Goal: Find contact information: Find contact information

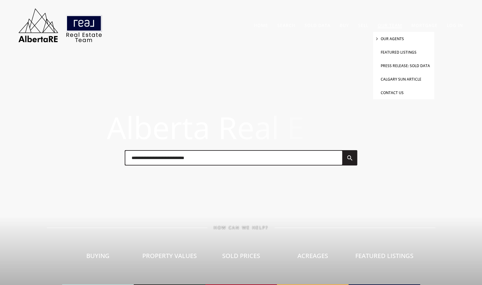
click at [393, 36] on li "Our Agents" at bounding box center [403, 38] width 61 height 13
click at [392, 36] on li "Our Agents" at bounding box center [403, 38] width 61 height 13
click at [381, 37] on li "Our Agents" at bounding box center [403, 38] width 61 height 13
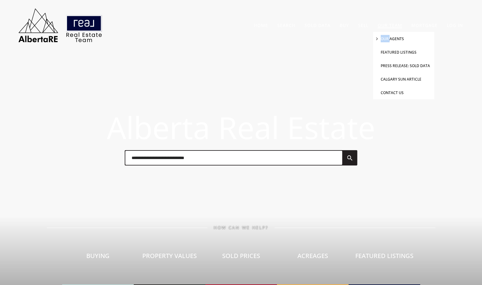
click at [392, 36] on link "Our Agents" at bounding box center [392, 38] width 23 height 5
click at [393, 36] on link "Our Agents" at bounding box center [392, 38] width 23 height 5
drag, startPoint x: 393, startPoint y: 36, endPoint x: 386, endPoint y: 37, distance: 6.8
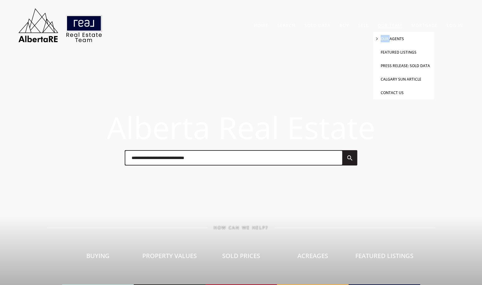
click at [392, 36] on link "Our Agents" at bounding box center [392, 38] width 23 height 5
click at [346, 36] on div "Home Search Search By Map Advanced Search [GEOGRAPHIC_DATA] & Area [GEOGRAPHIC_…" at bounding box center [241, 25] width 454 height 38
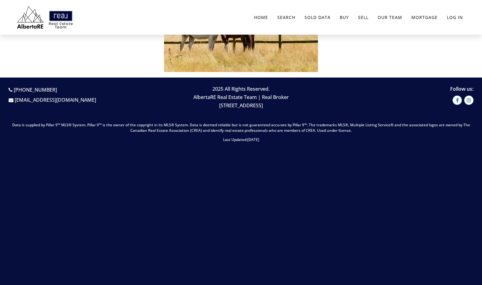
scroll to position [439, 0]
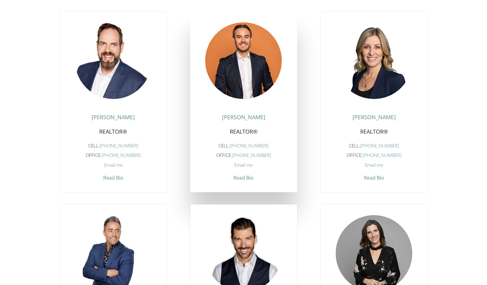
scroll to position [398, 0]
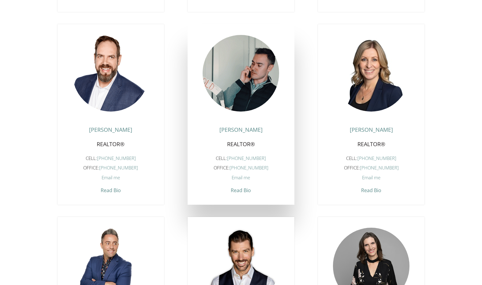
click at [245, 60] on figure at bounding box center [241, 73] width 77 height 77
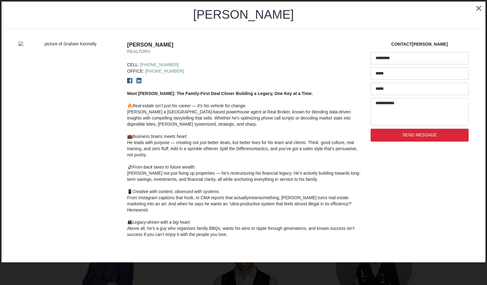
click at [245, 61] on div "Graham Kennelly REALTOR® Cell: (403) 703-4726 Office: (403) 703-4726 Meet Graha…" at bounding box center [245, 139] width 244 height 197
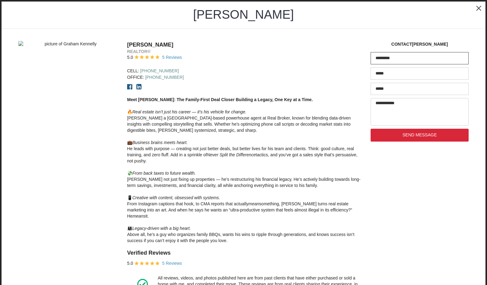
click at [397, 59] on input "text" at bounding box center [420, 58] width 98 height 12
type input "**********"
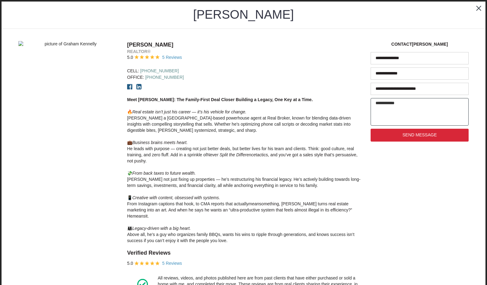
click at [395, 118] on textarea at bounding box center [420, 112] width 98 height 28
paste textarea "**********"
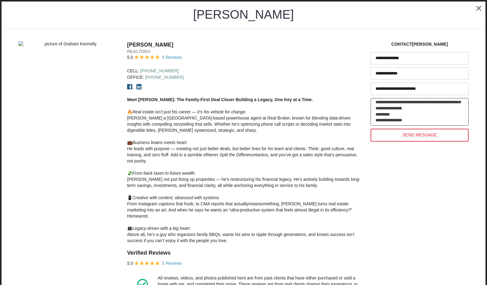
type textarea "**********"
click at [408, 130] on button "send message" at bounding box center [420, 135] width 98 height 13
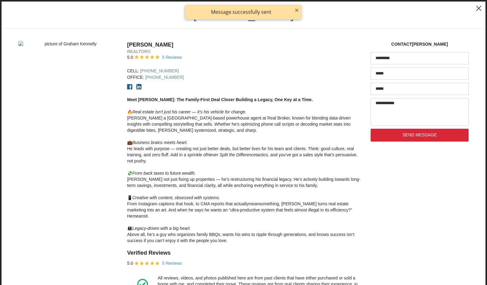
scroll to position [0, 0]
